Goal: Transaction & Acquisition: Purchase product/service

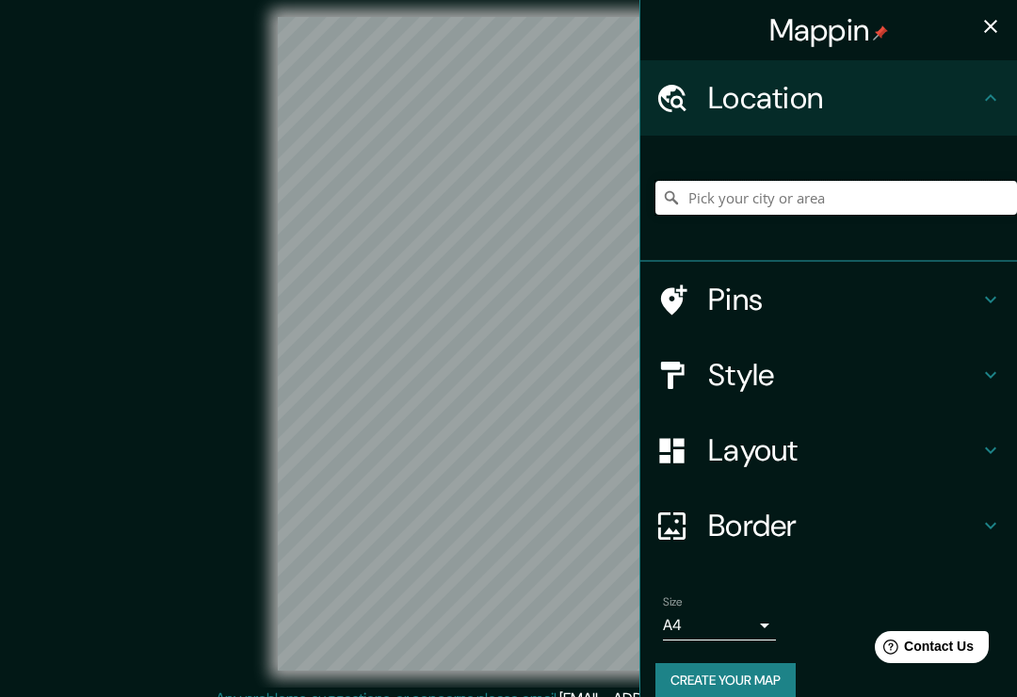
click at [814, 199] on input "Pick your city or area" at bounding box center [836, 198] width 362 height 34
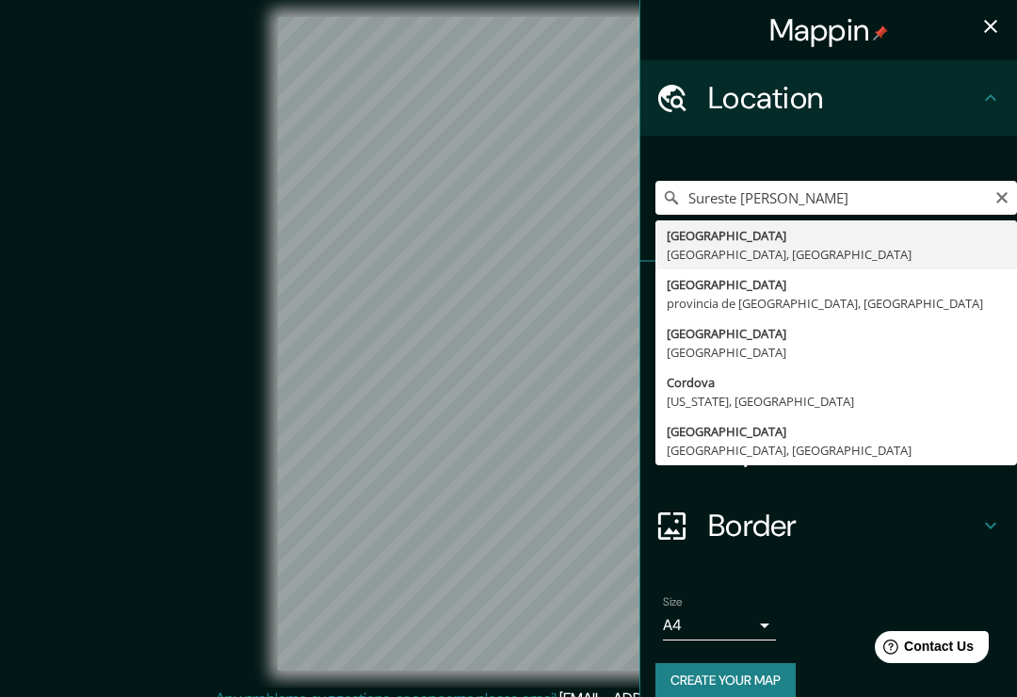
type input "[GEOGRAPHIC_DATA], [GEOGRAPHIC_DATA], [GEOGRAPHIC_DATA]"
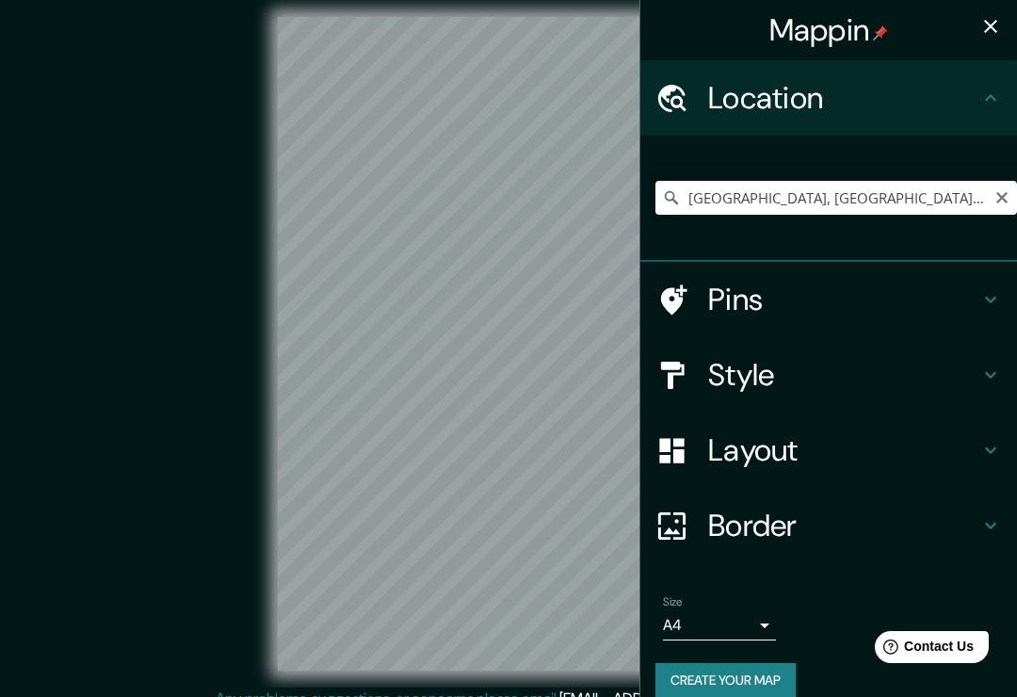
click at [1001, 198] on icon "Clear" at bounding box center [1001, 197] width 11 height 11
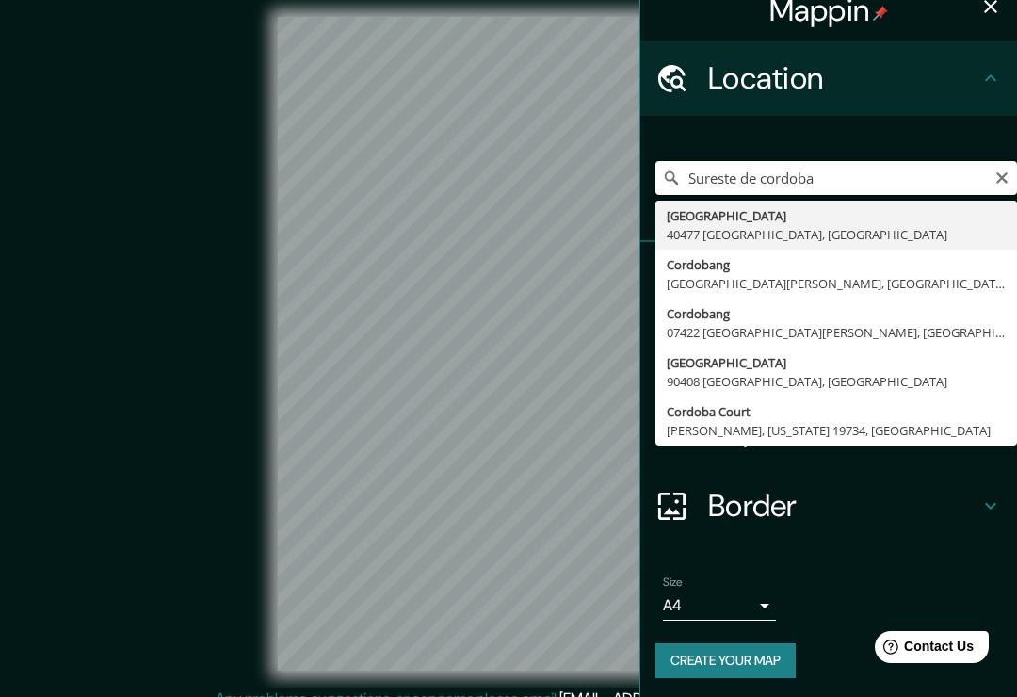
scroll to position [18, 0]
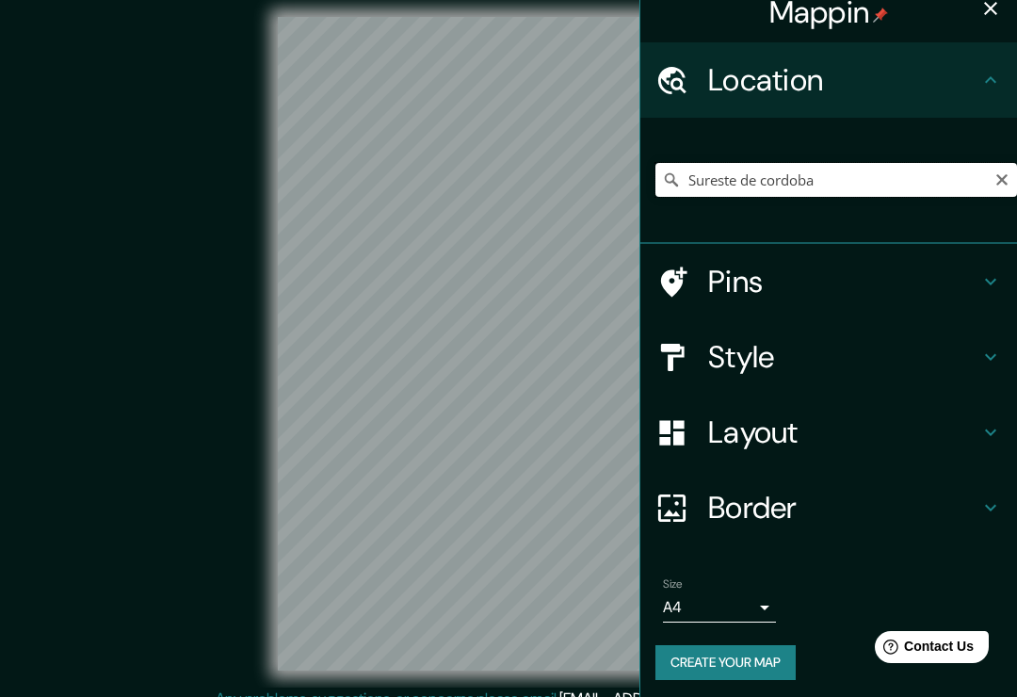
click at [846, 176] on input "Sureste de cordoba" at bounding box center [836, 180] width 362 height 34
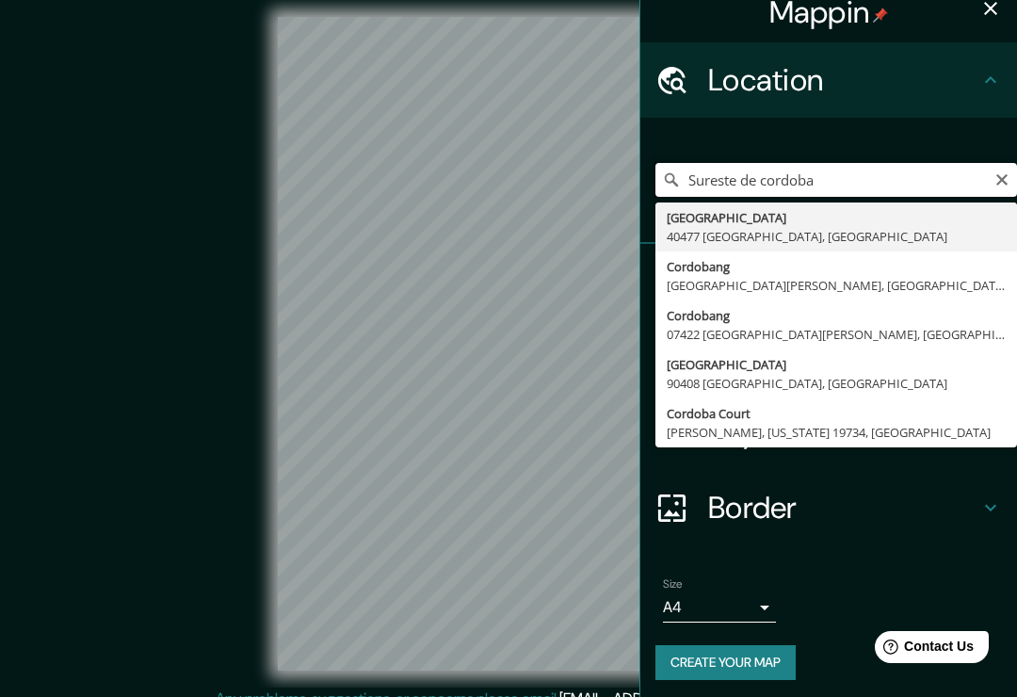
click at [1009, 181] on input "Sureste de cordoba" at bounding box center [836, 180] width 362 height 34
click at [991, 185] on input "Sureste de cordoba" at bounding box center [836, 180] width 362 height 34
type input "Sureste de cordoba"
click at [1003, 174] on icon "Clear" at bounding box center [1001, 179] width 15 height 15
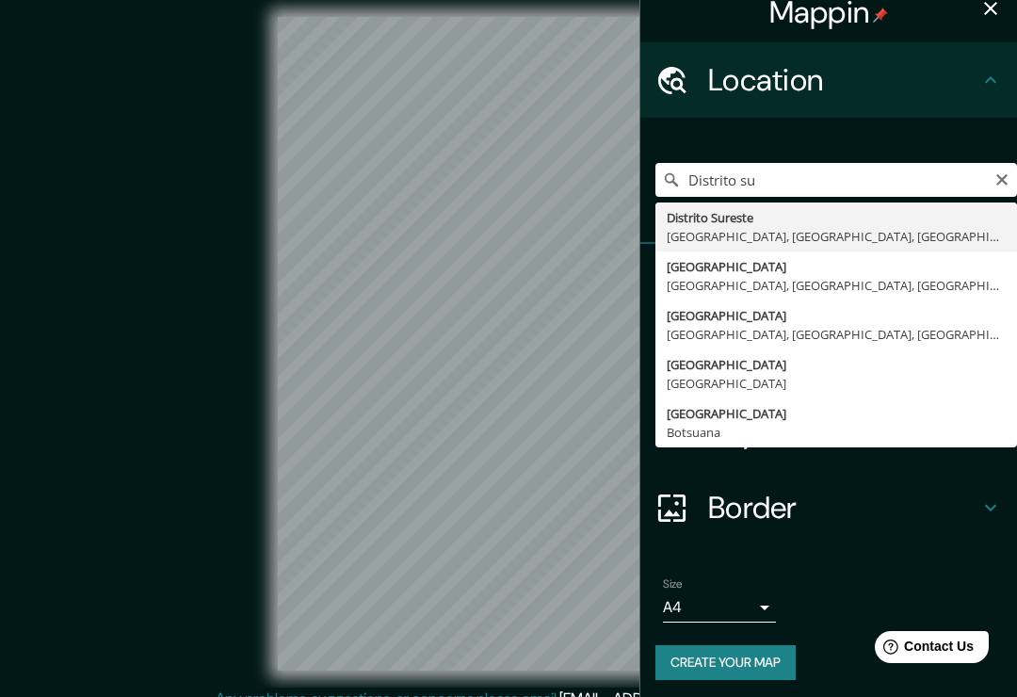
type input "[GEOGRAPHIC_DATA], [GEOGRAPHIC_DATA], provincia de [GEOGRAPHIC_DATA], [GEOGRAPH…"
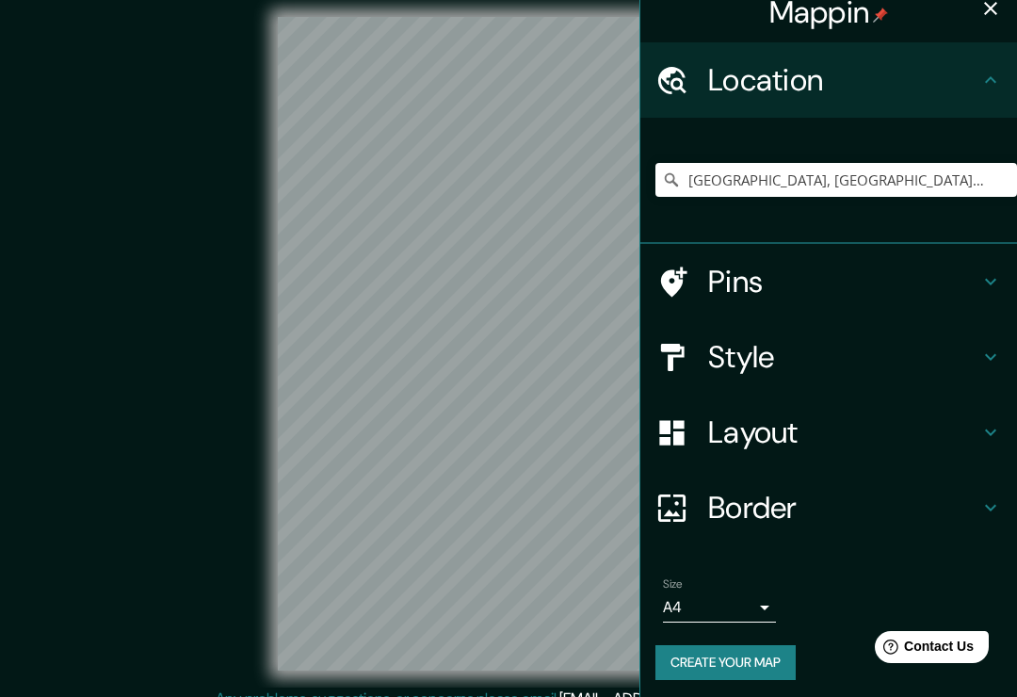
click at [757, 604] on body "Mappin Location [GEOGRAPHIC_DATA], [GEOGRAPHIC_DATA], [GEOGRAPHIC_DATA], [GEOGR…" at bounding box center [508, 348] width 1017 height 697
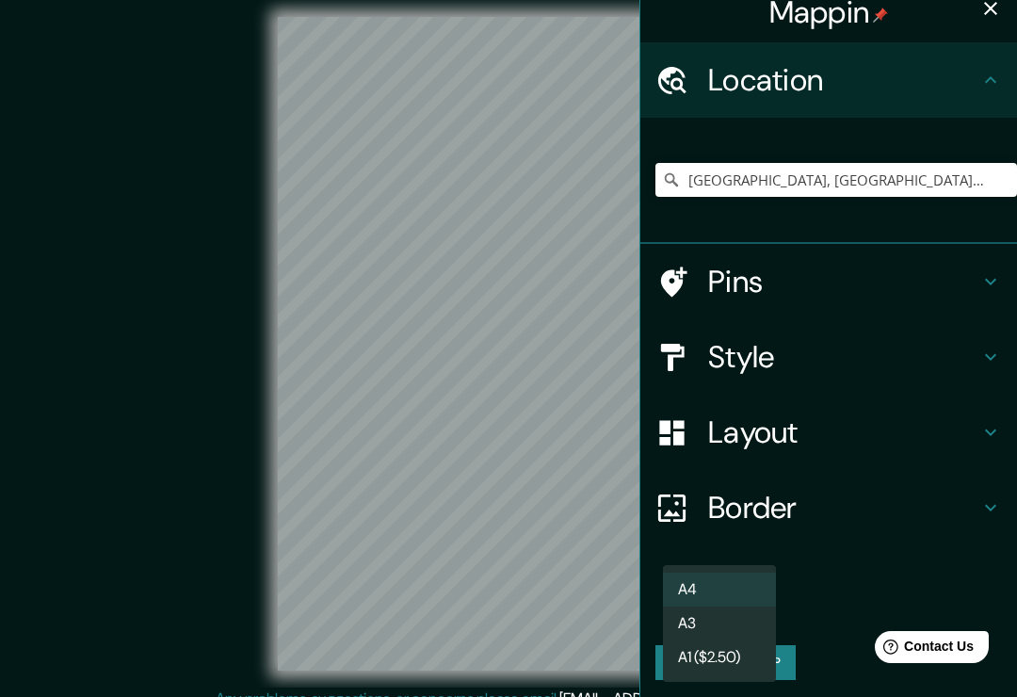
click at [726, 618] on li "A3" at bounding box center [719, 623] width 113 height 34
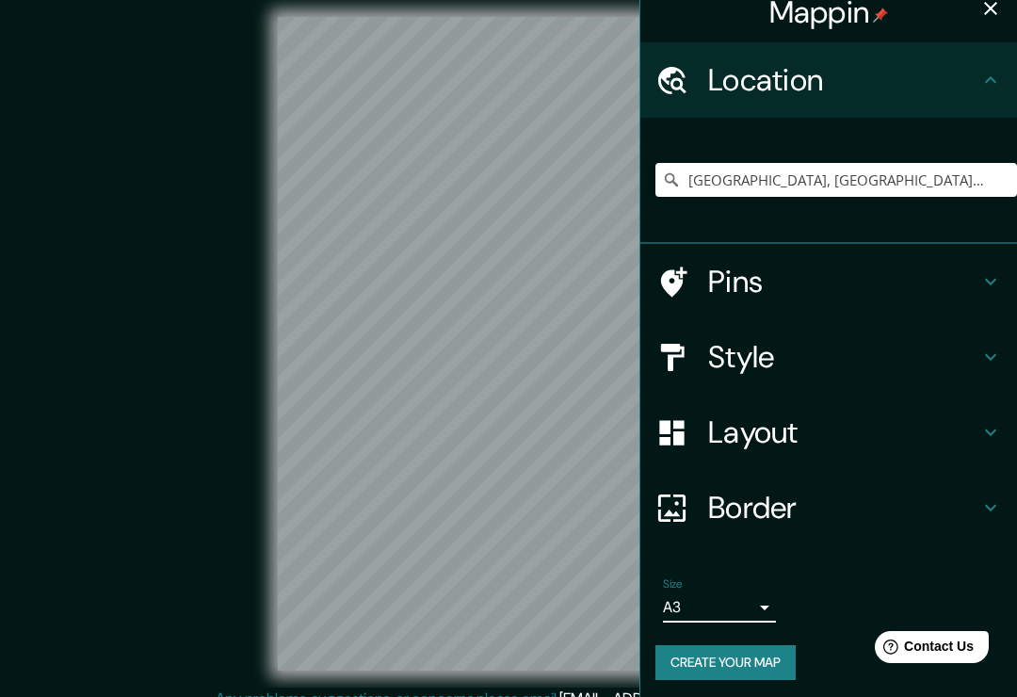
click at [749, 603] on body "Mappin Location [GEOGRAPHIC_DATA], [GEOGRAPHIC_DATA], [GEOGRAPHIC_DATA], [GEOGR…" at bounding box center [508, 348] width 1017 height 697
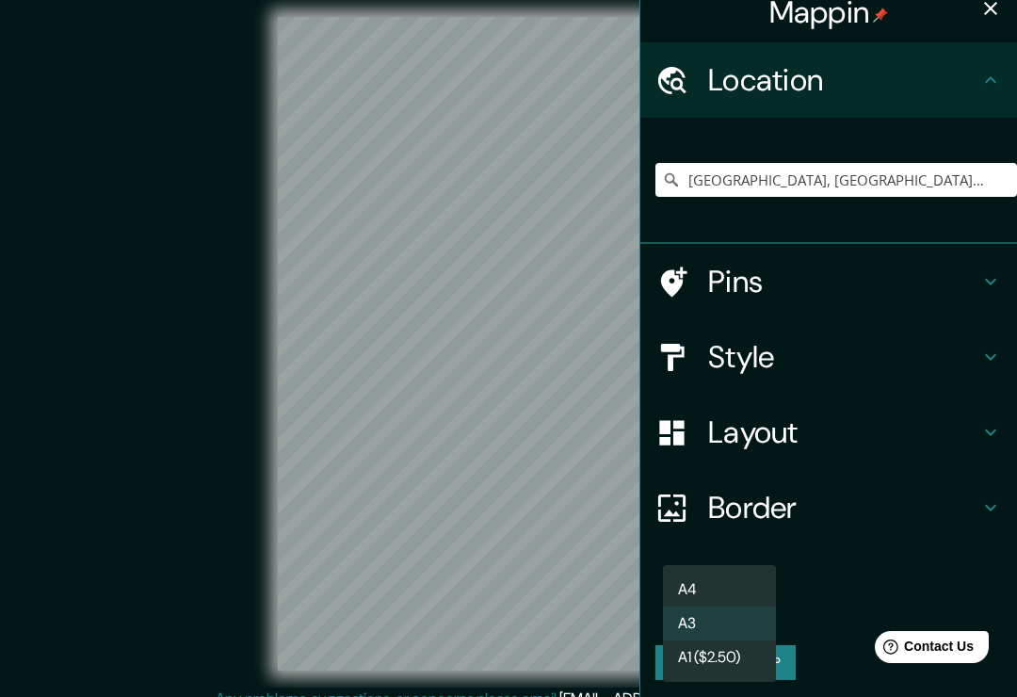
click at [740, 582] on li "A4" at bounding box center [719, 589] width 113 height 34
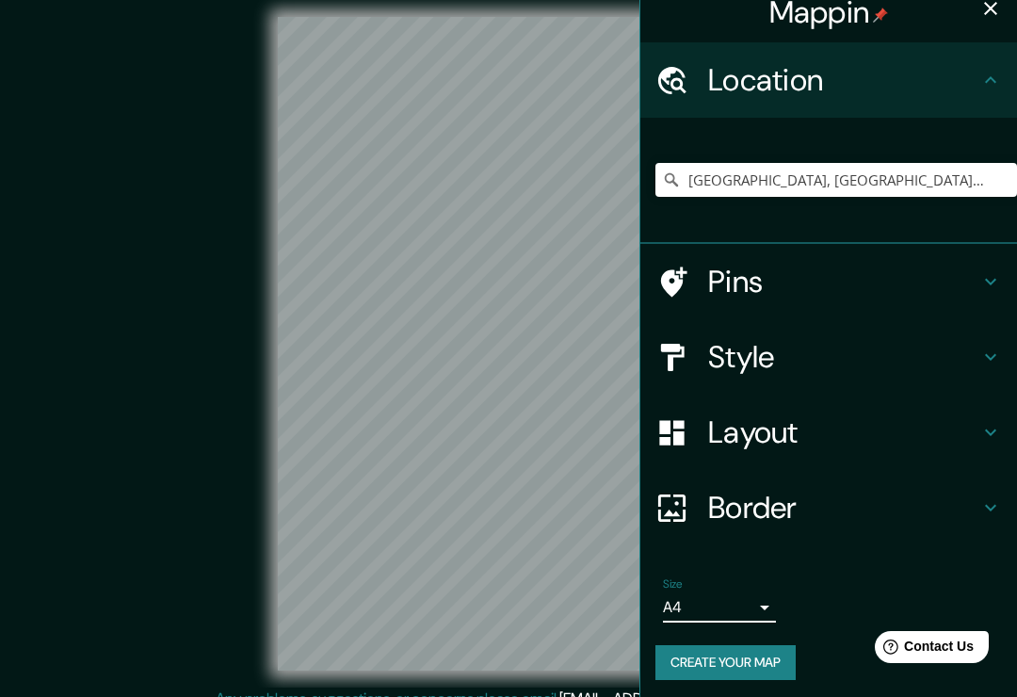
click at [765, 652] on button "Create your map" at bounding box center [725, 662] width 140 height 35
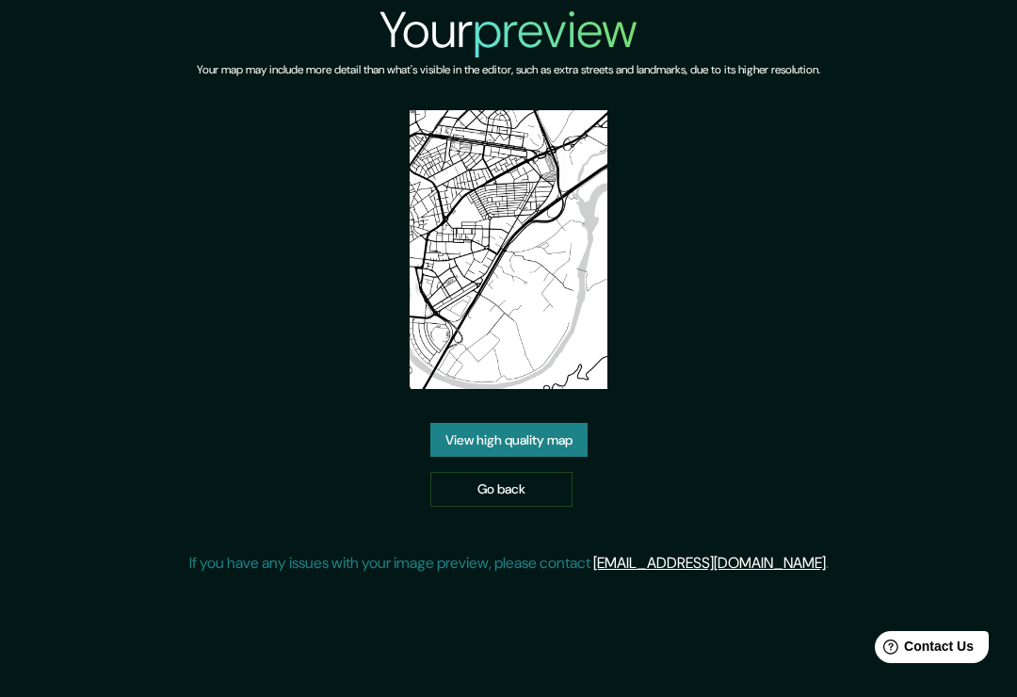
click at [515, 507] on link "Go back" at bounding box center [501, 489] width 142 height 35
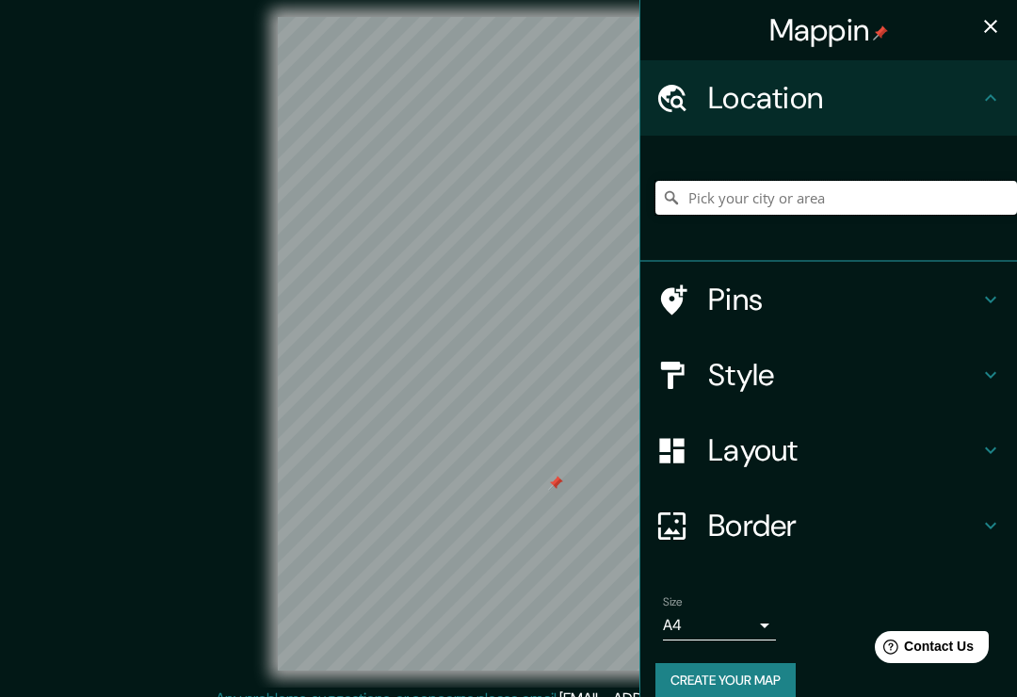
click at [830, 196] on input "Pick your city or area" at bounding box center [836, 198] width 362 height 34
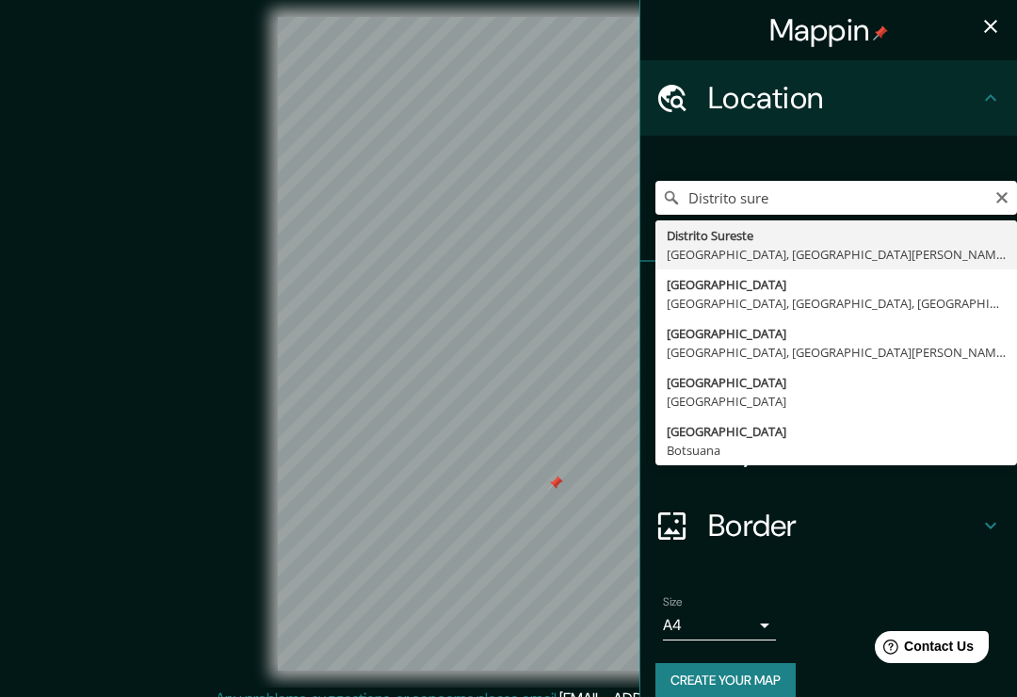
type input "[GEOGRAPHIC_DATA], [GEOGRAPHIC_DATA], provincia de [GEOGRAPHIC_DATA], [GEOGRAPH…"
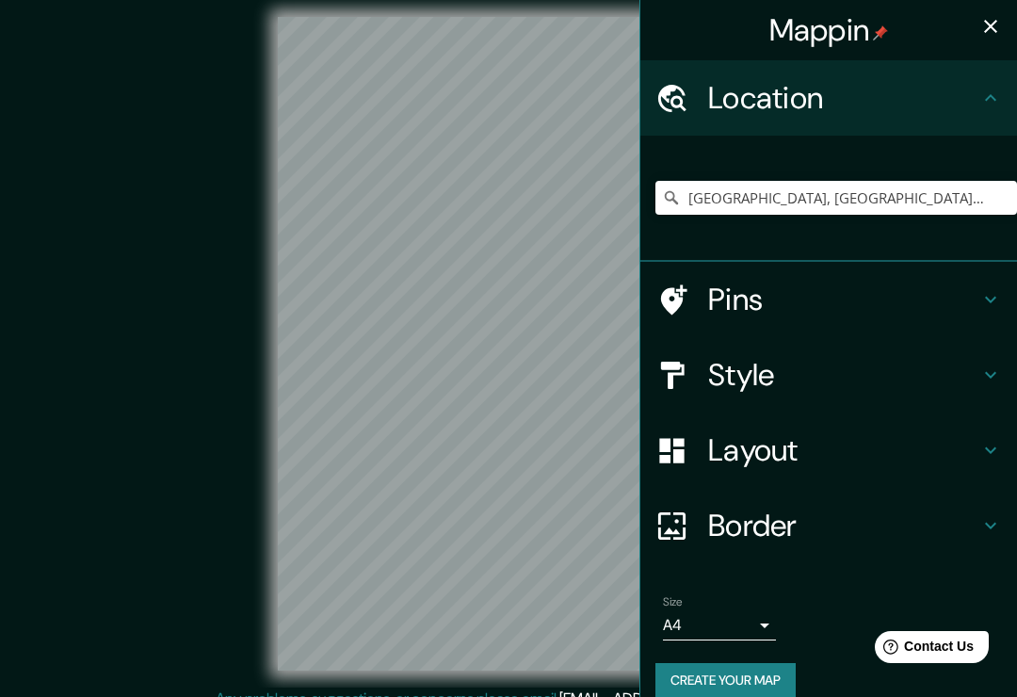
click at [733, 691] on button "Create your map" at bounding box center [725, 680] width 140 height 35
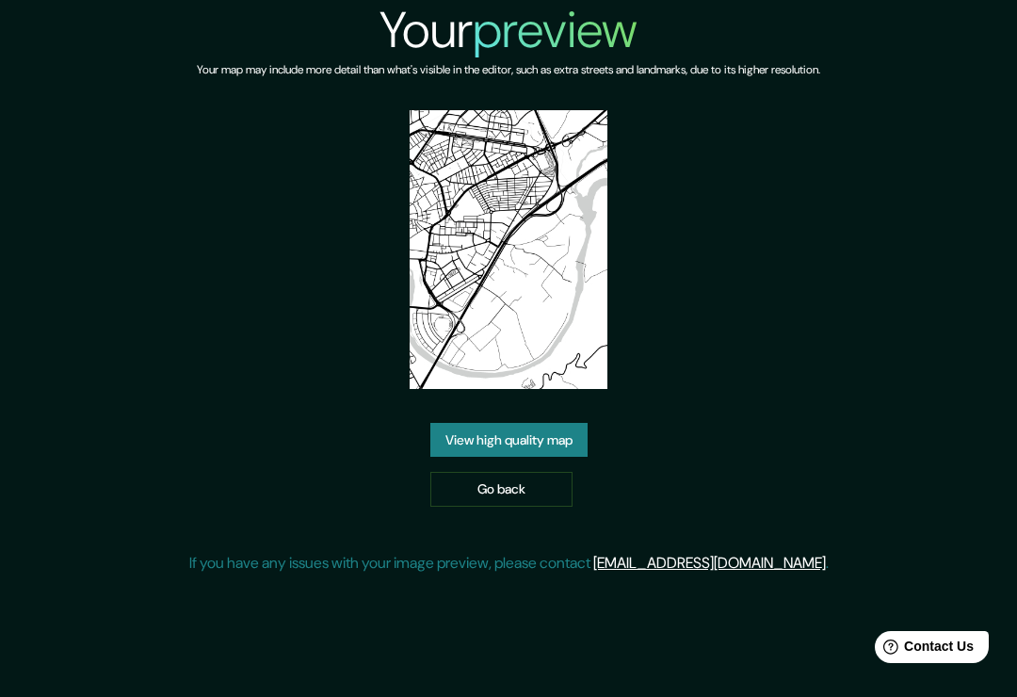
click at [547, 441] on link "View high quality map" at bounding box center [508, 440] width 157 height 35
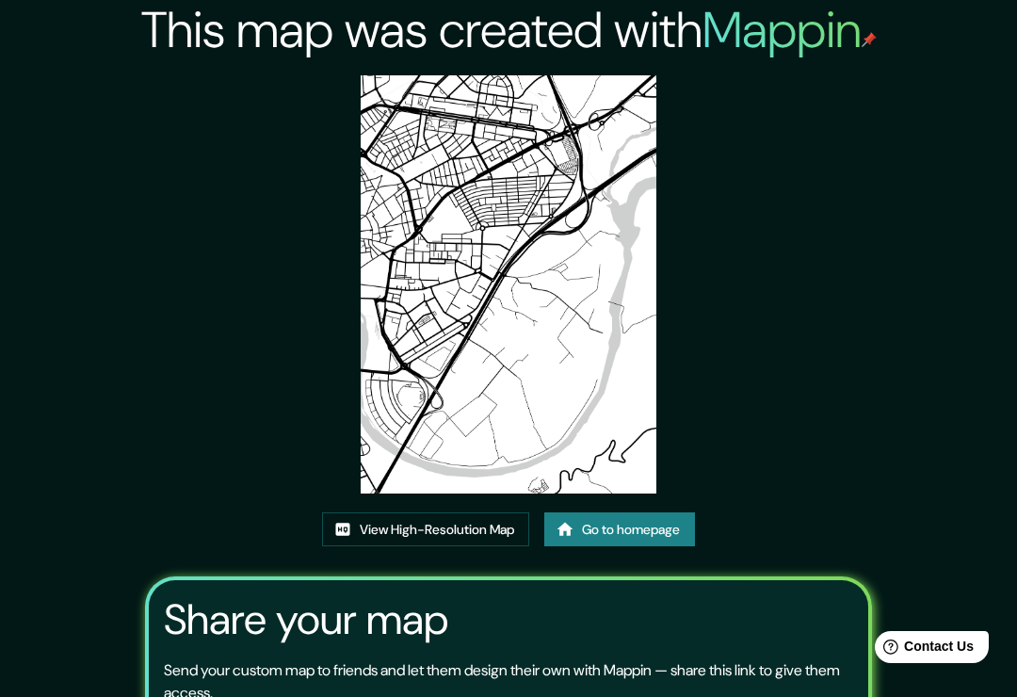
click at [454, 544] on link "View High-Resolution Map" at bounding box center [425, 529] width 207 height 35
